Goal: Transaction & Acquisition: Subscribe to service/newsletter

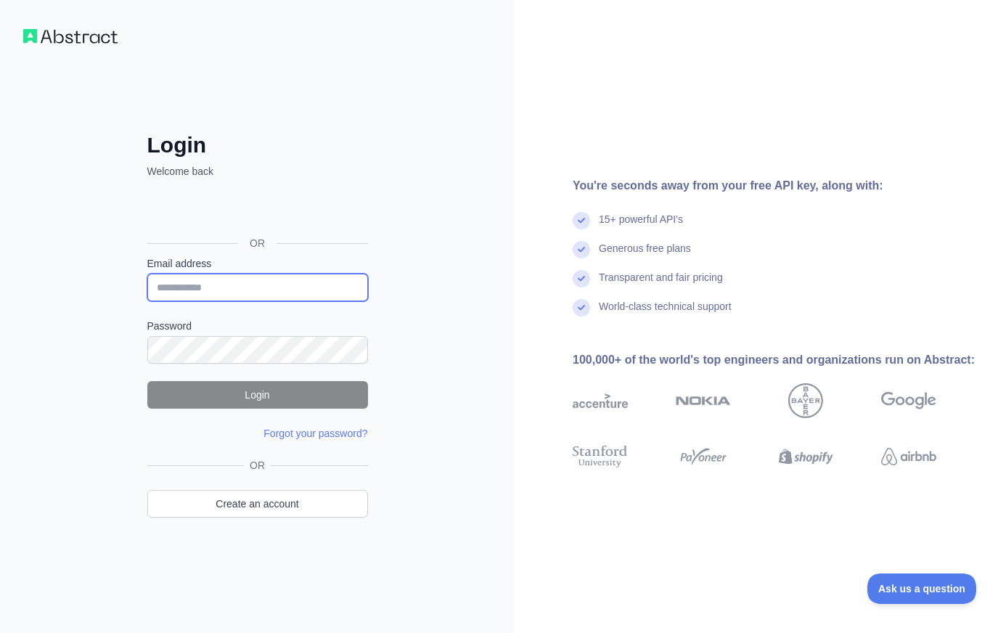
type input "**********"
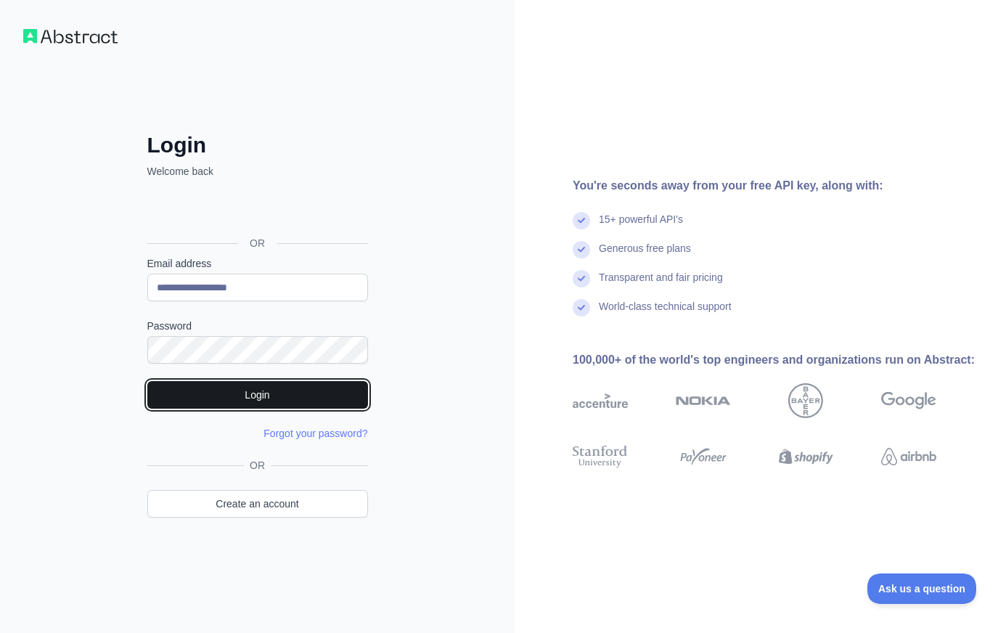
click at [329, 393] on button "Login" at bounding box center [257, 395] width 221 height 28
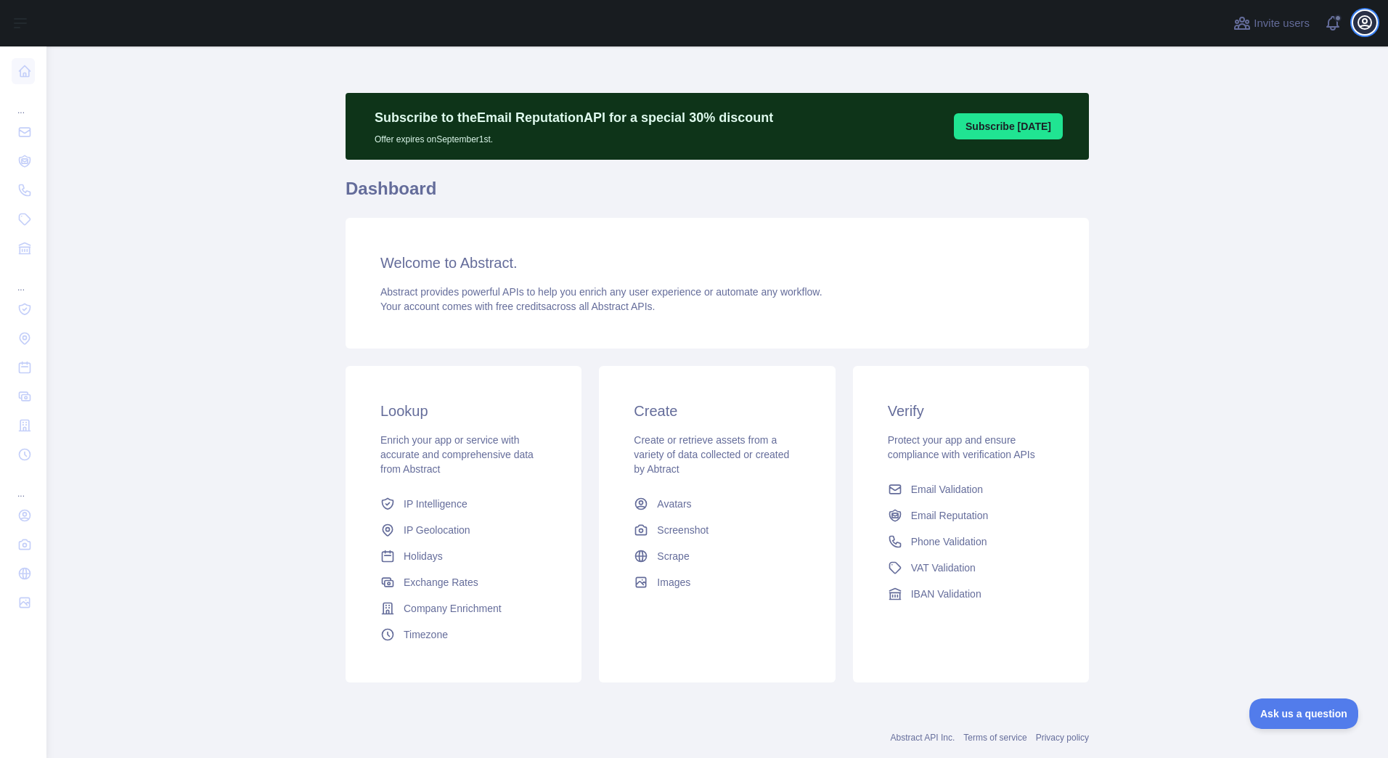
click at [1005, 28] on icon "button" at bounding box center [1364, 22] width 13 height 13
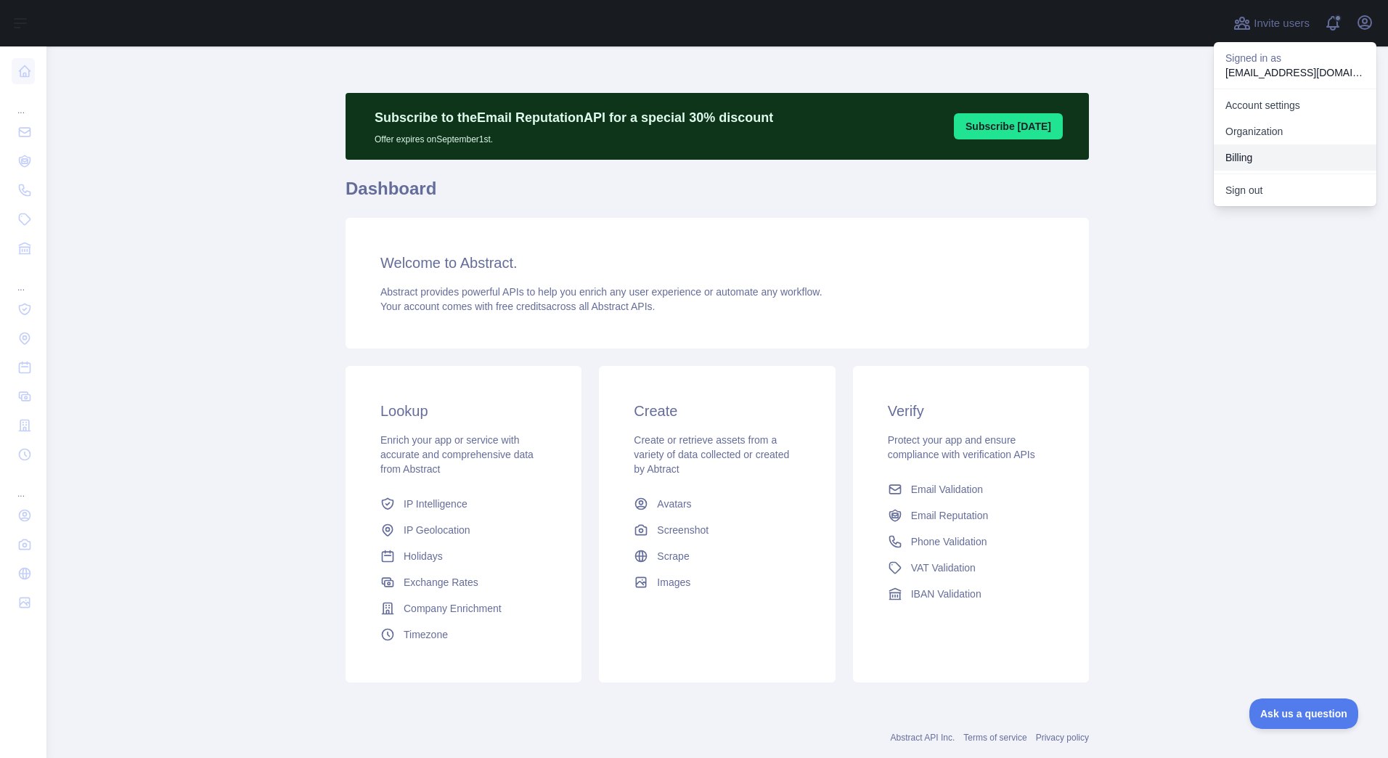
click at [1005, 162] on button "Billing" at bounding box center [1295, 157] width 163 height 26
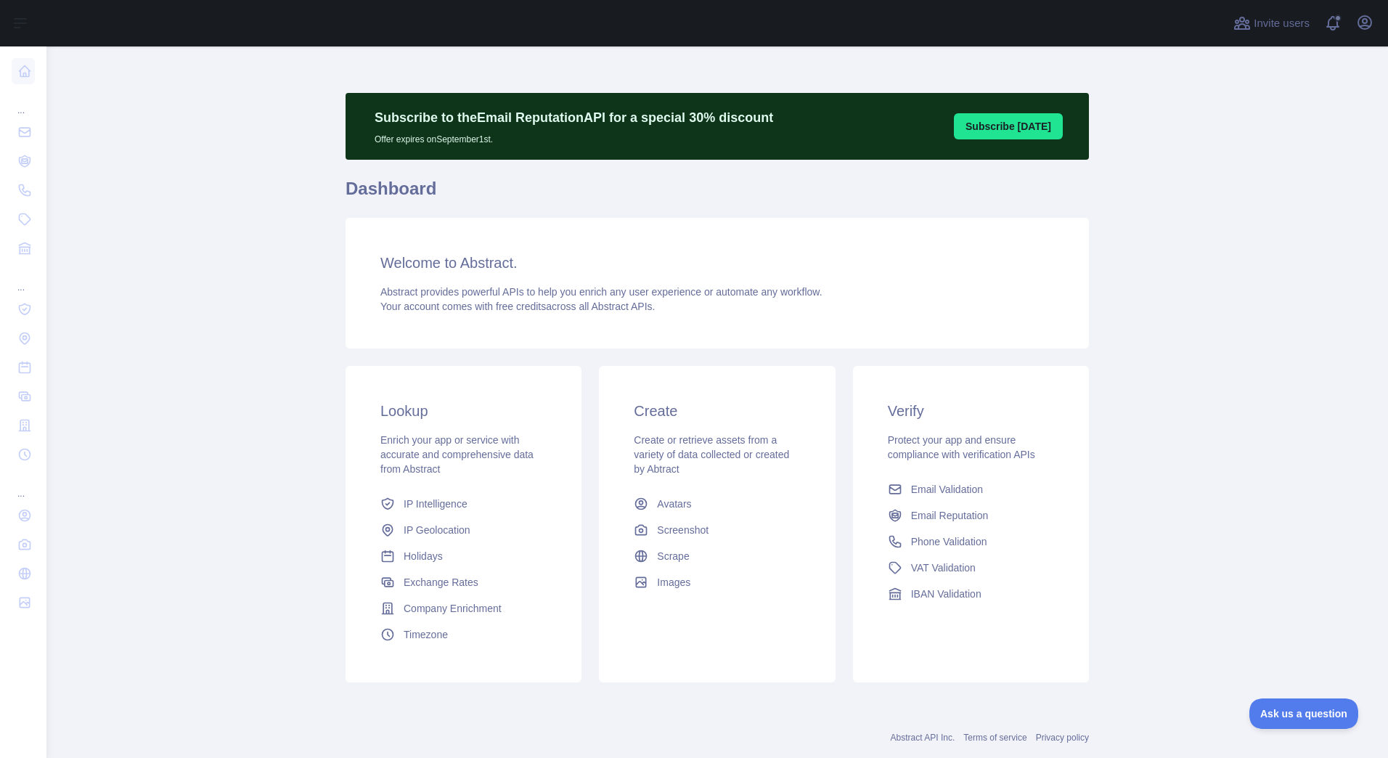
click at [691, 412] on h3 "Create" at bounding box center [717, 411] width 166 height 20
click at [959, 487] on span "Email Validation" at bounding box center [947, 489] width 72 height 15
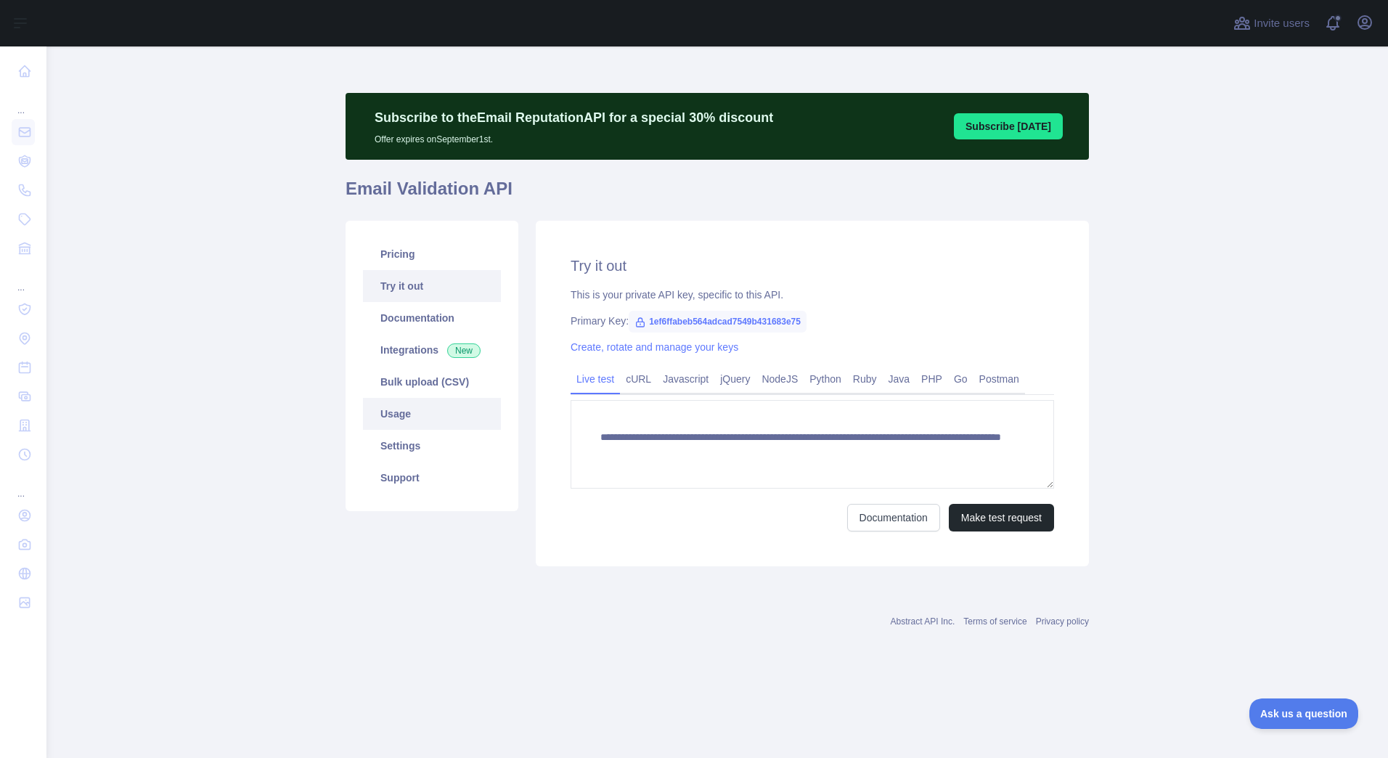
click at [396, 418] on link "Usage" at bounding box center [432, 414] width 138 height 32
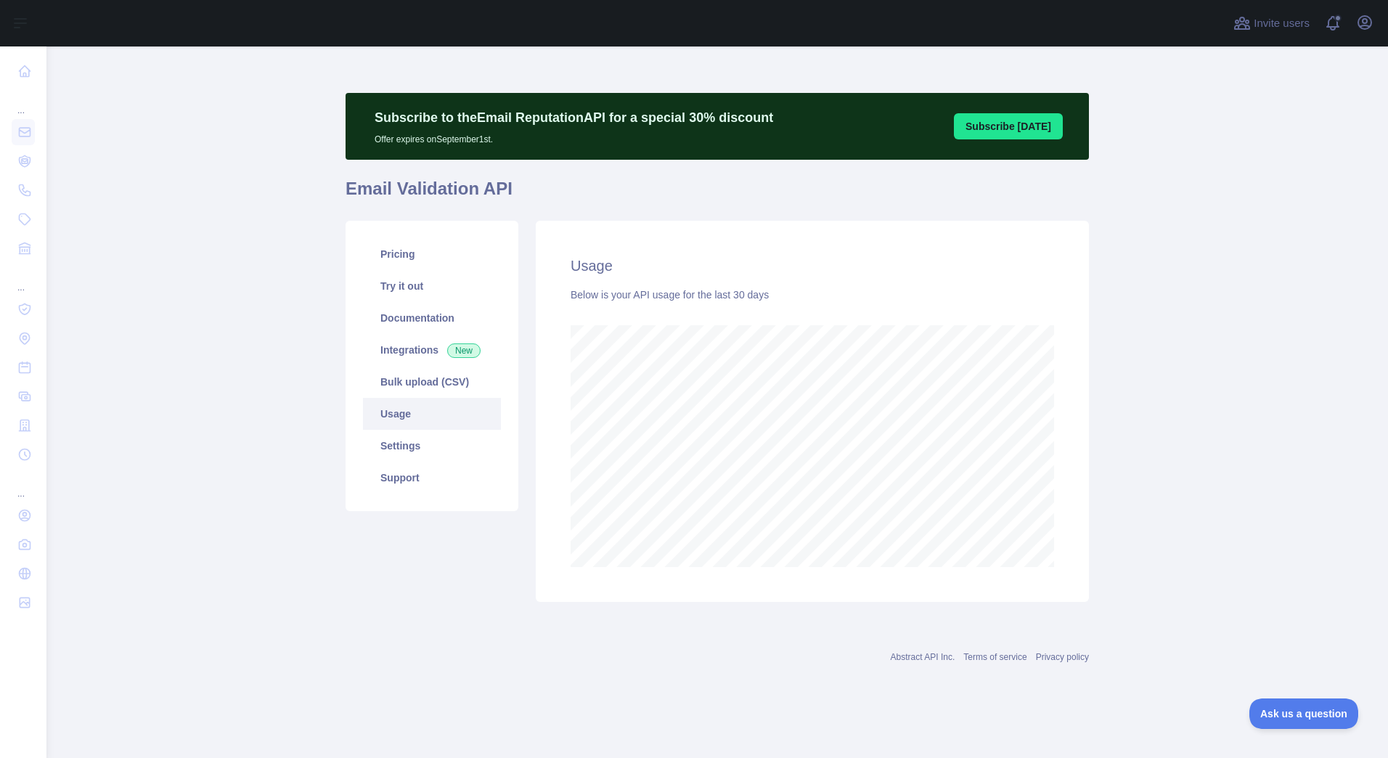
scroll to position [711, 1341]
click at [398, 443] on link "Settings" at bounding box center [432, 446] width 138 height 32
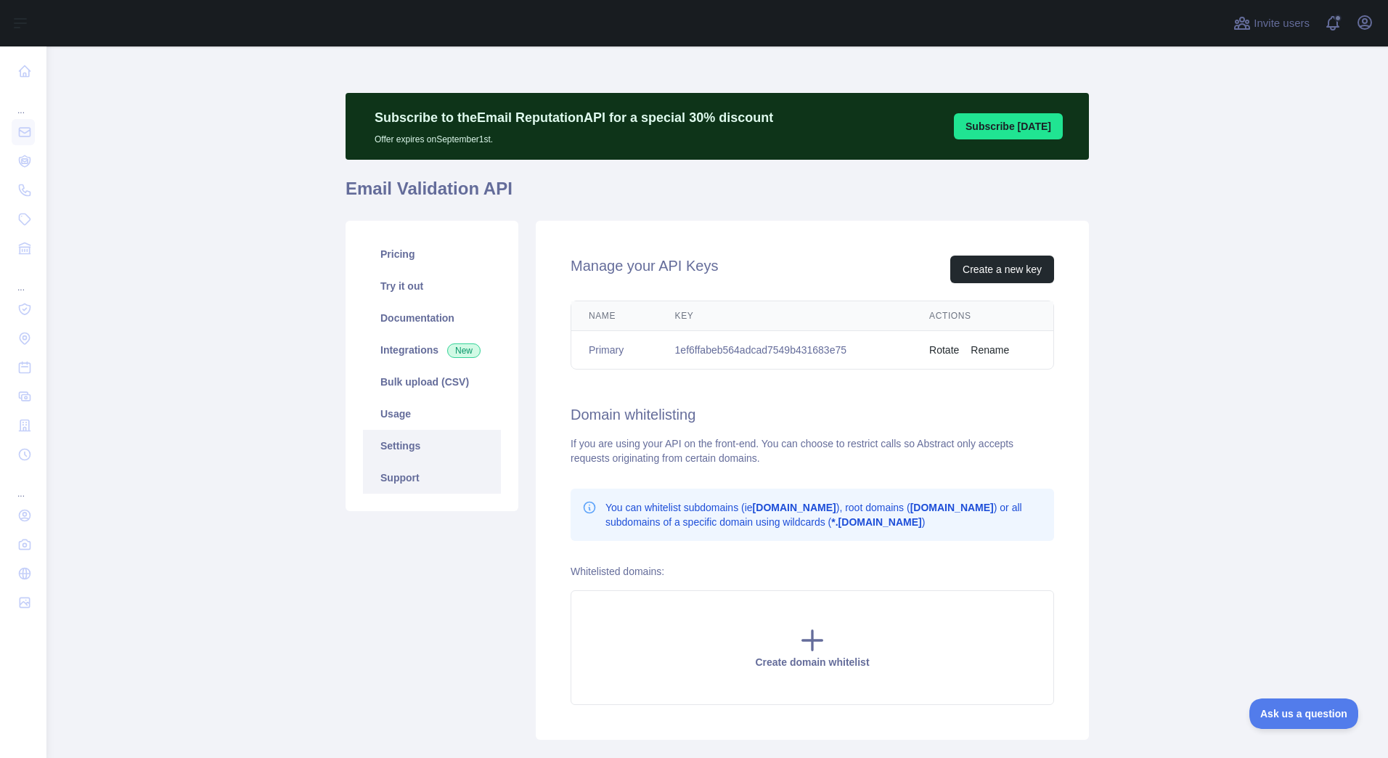
click at [401, 476] on link "Support" at bounding box center [432, 478] width 138 height 32
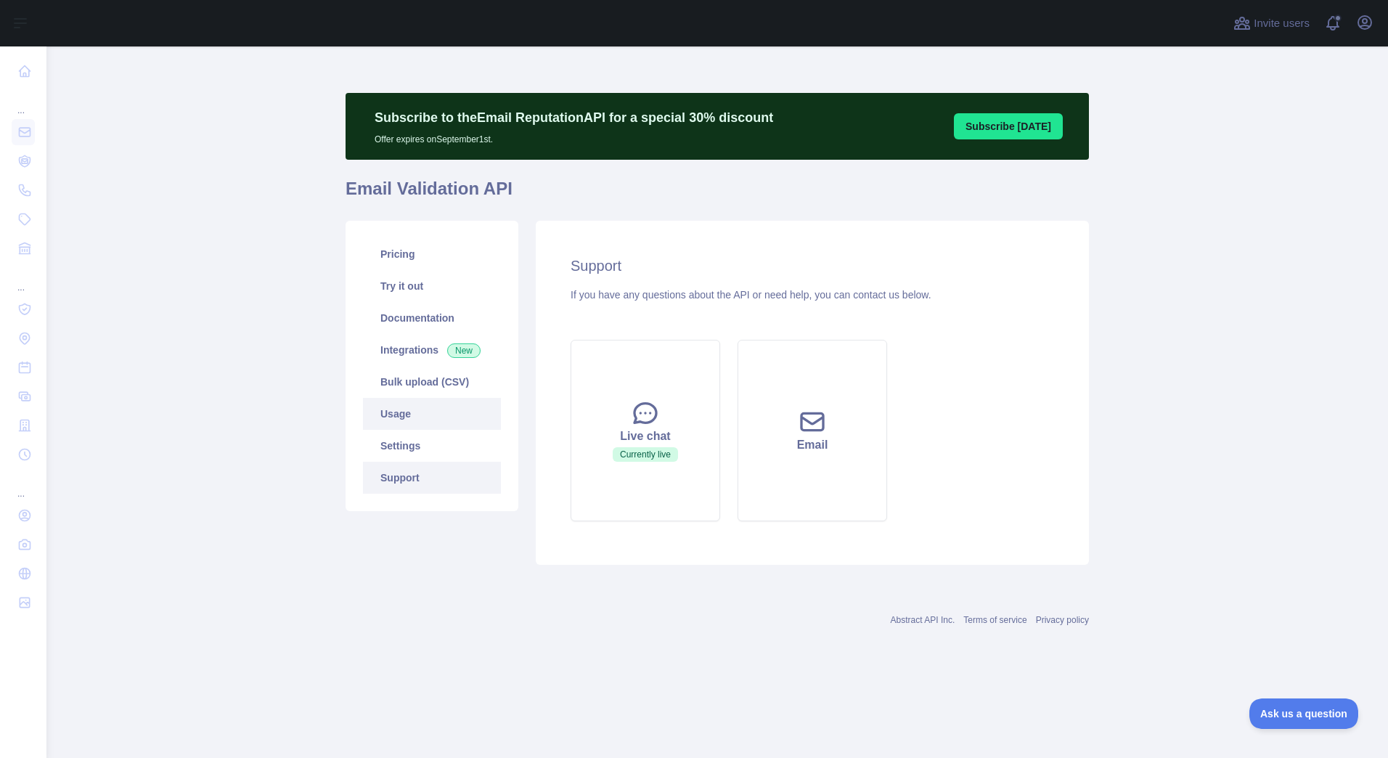
click at [396, 417] on link "Usage" at bounding box center [432, 414] width 138 height 32
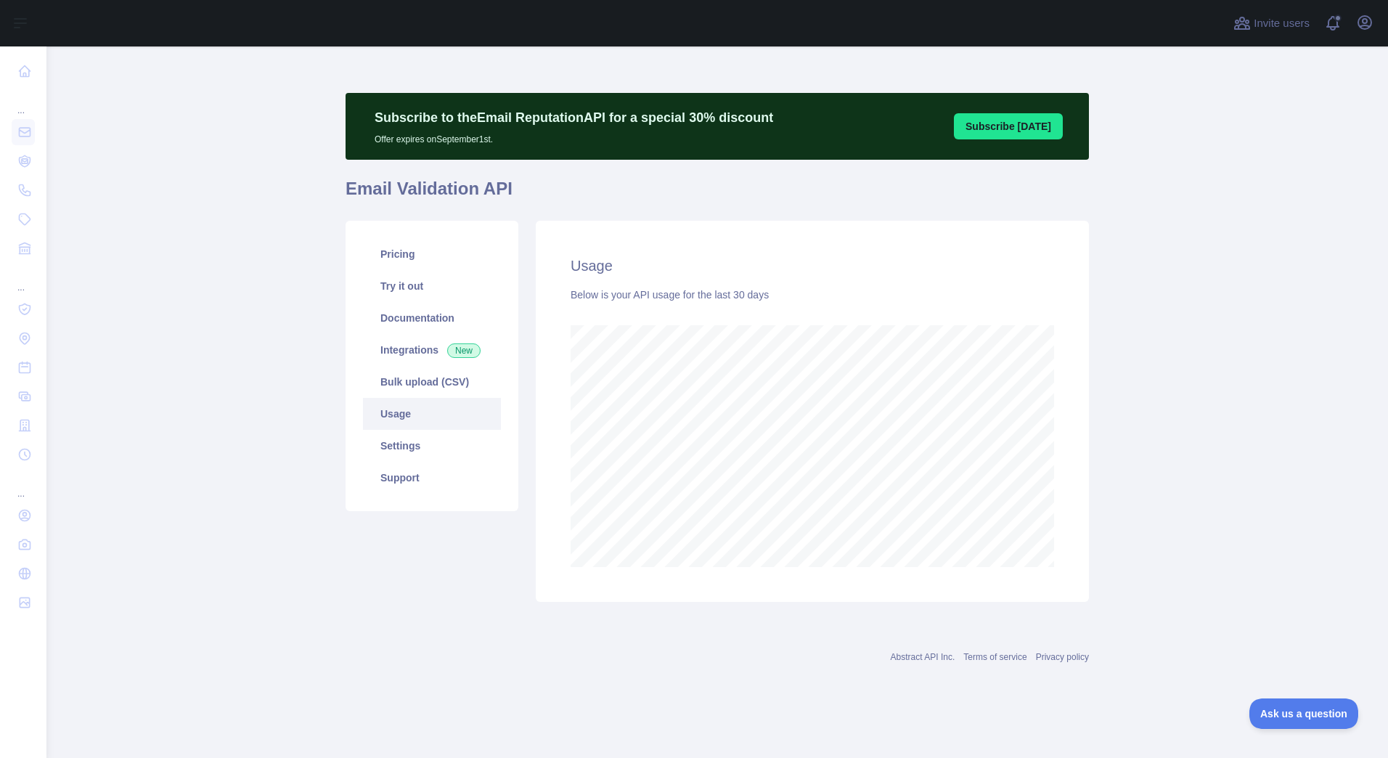
scroll to position [711, 1341]
click at [406, 245] on link "Pricing" at bounding box center [432, 254] width 138 height 32
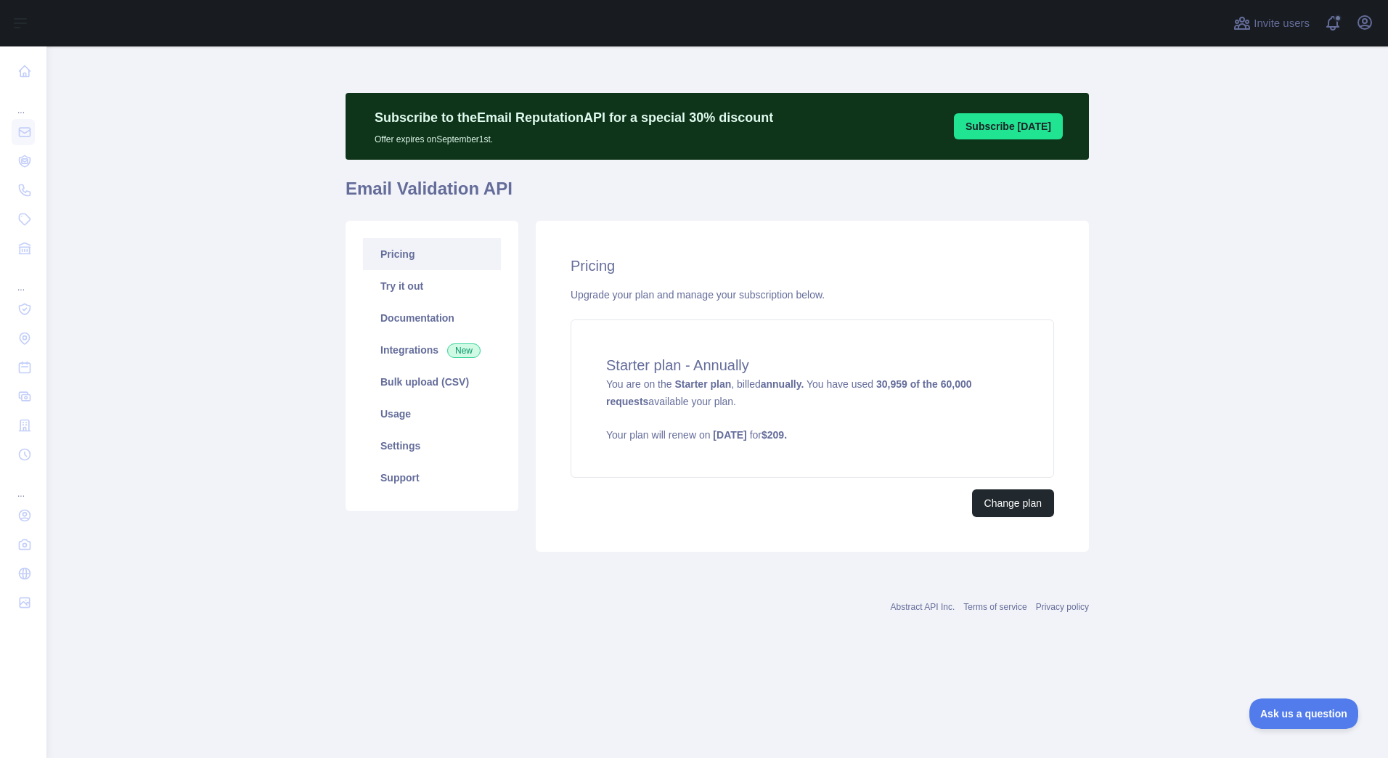
click at [406, 245] on link "Pricing" at bounding box center [432, 254] width 138 height 32
click at [1019, 511] on button "Change plan" at bounding box center [1013, 503] width 82 height 28
